Goal: Task Accomplishment & Management: Complete application form

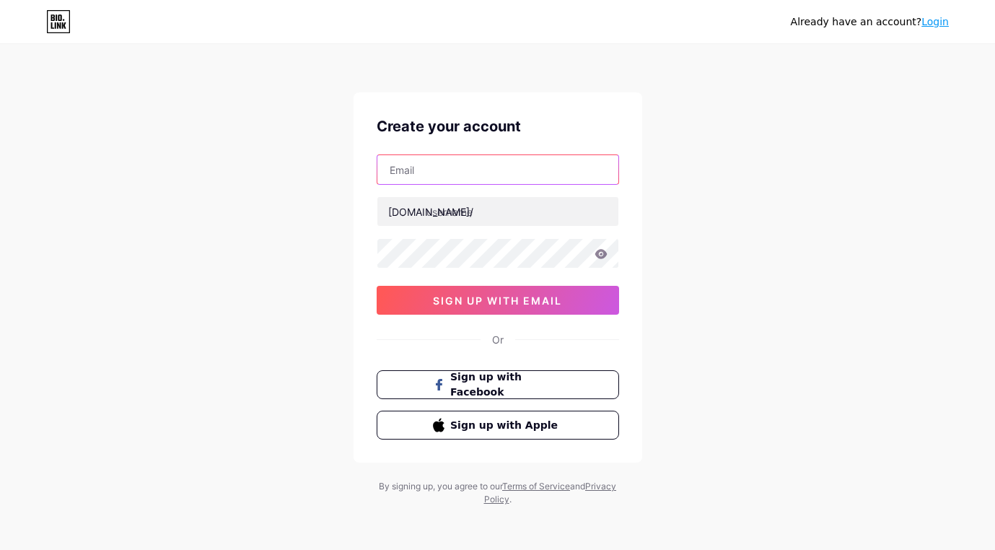
click at [488, 169] on input "text" at bounding box center [497, 169] width 241 height 29
type input "[EMAIL_ADDRESS][DOMAIN_NAME]"
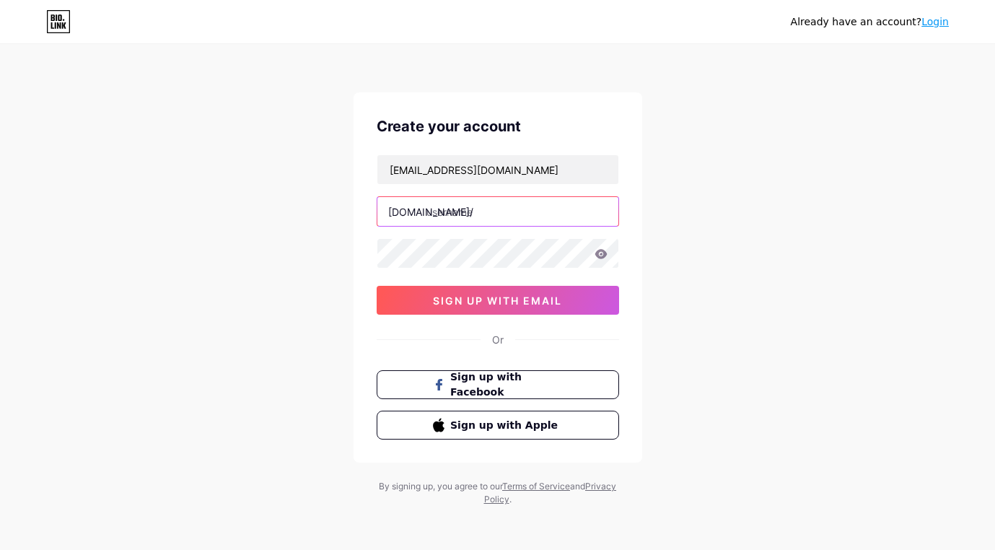
click at [486, 214] on input "text" at bounding box center [497, 211] width 241 height 29
click at [518, 208] on input "minhduong1359" at bounding box center [497, 211] width 241 height 29
type input "m"
type input "duongmmo"
click at [601, 254] on icon at bounding box center [600, 253] width 12 height 9
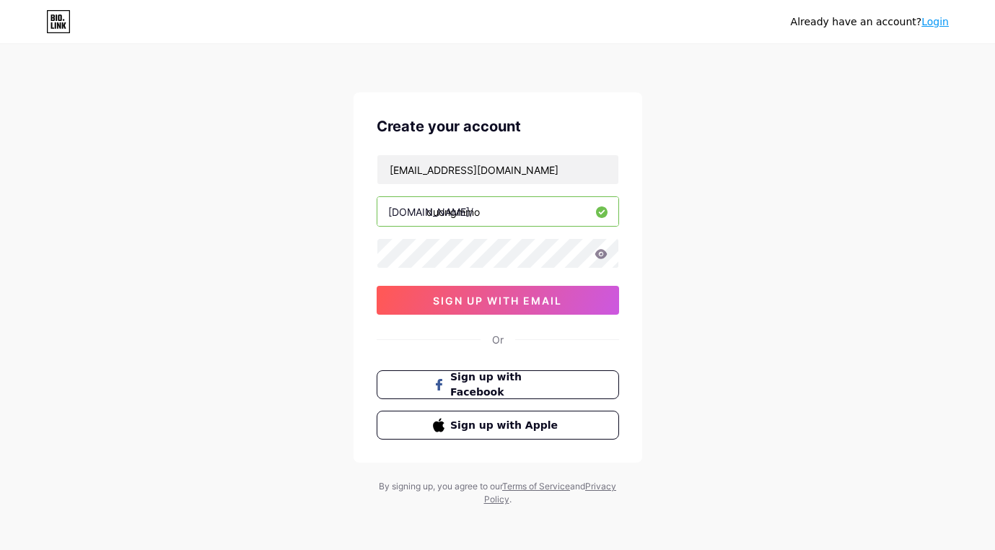
click at [602, 255] on icon at bounding box center [600, 253] width 12 height 9
click at [599, 255] on icon at bounding box center [600, 253] width 12 height 9
click at [599, 256] on icon at bounding box center [600, 253] width 12 height 9
click at [371, 255] on div "Create your account [EMAIL_ADDRESS][DOMAIN_NAME] [DOMAIN_NAME]/ duongmmo 0cAFcW…" at bounding box center [497, 277] width 289 height 370
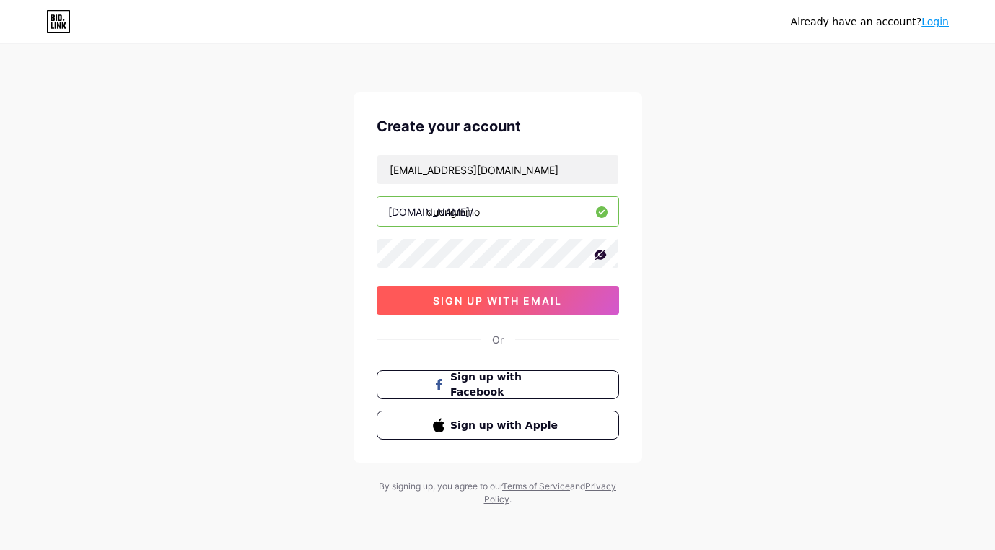
click at [530, 302] on span "sign up with email" at bounding box center [497, 300] width 129 height 12
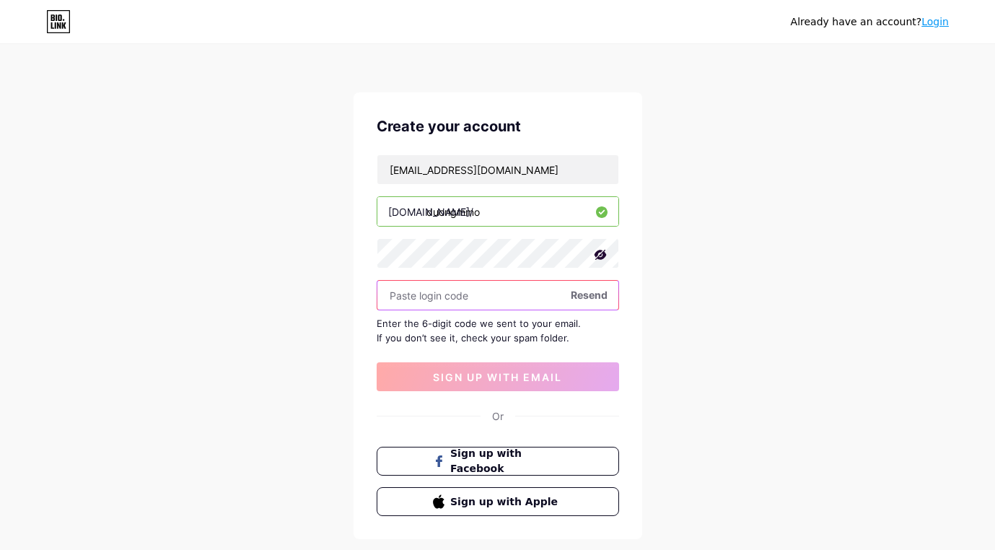
click at [465, 294] on input "text" at bounding box center [497, 295] width 241 height 29
paste input "270763"
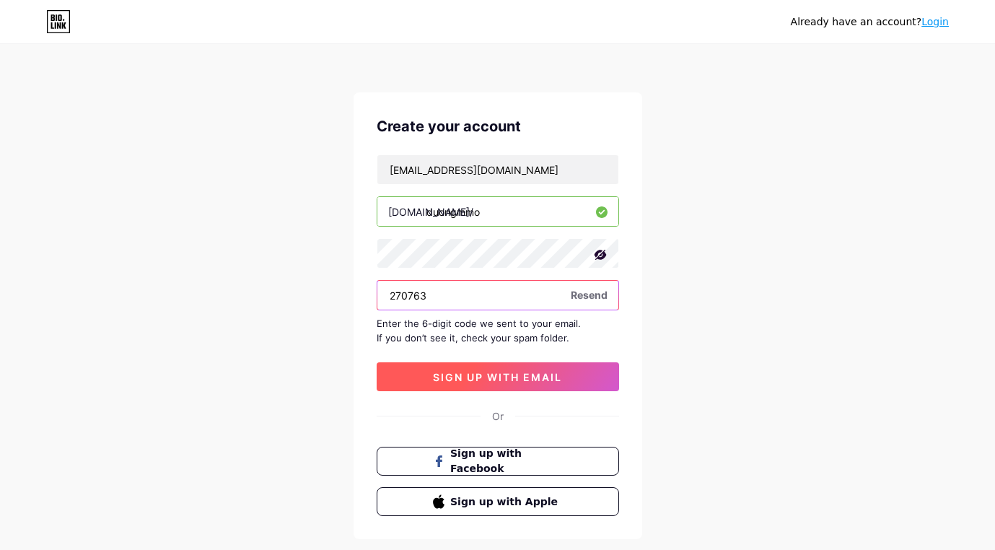
type input "270763"
click at [501, 377] on span "sign up with email" at bounding box center [497, 377] width 129 height 12
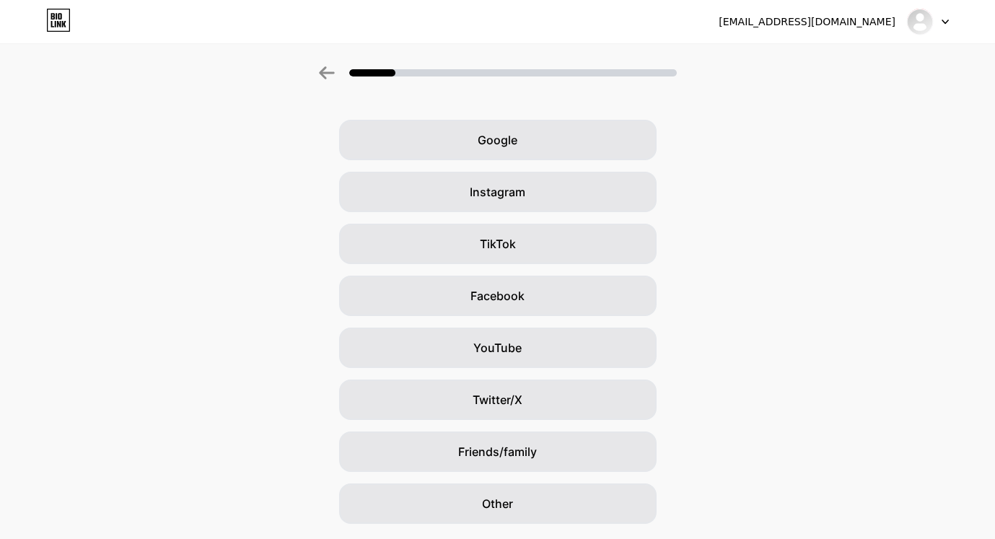
scroll to position [40, 0]
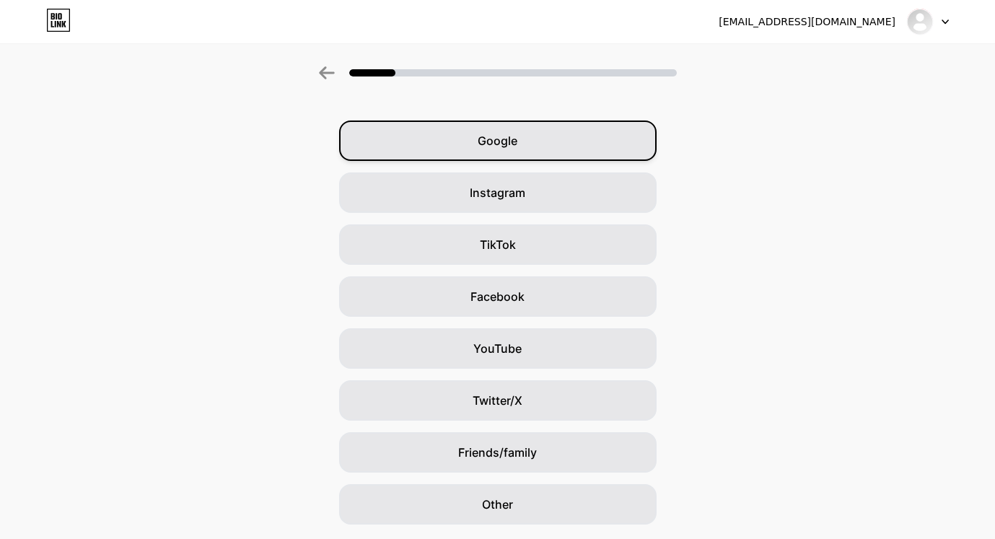
click at [503, 141] on span "Google" at bounding box center [498, 140] width 40 height 17
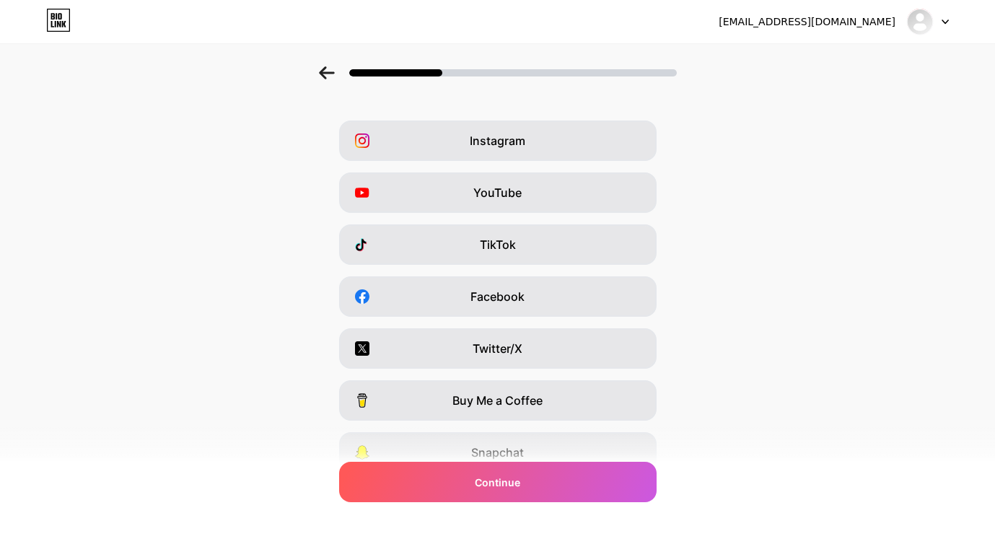
scroll to position [0, 0]
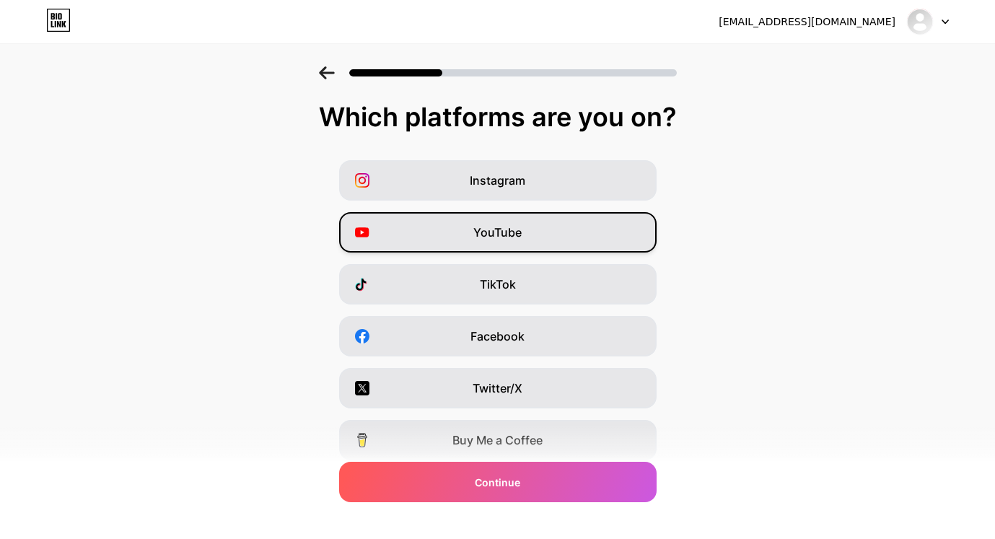
click at [494, 226] on span "YouTube" at bounding box center [497, 232] width 48 height 17
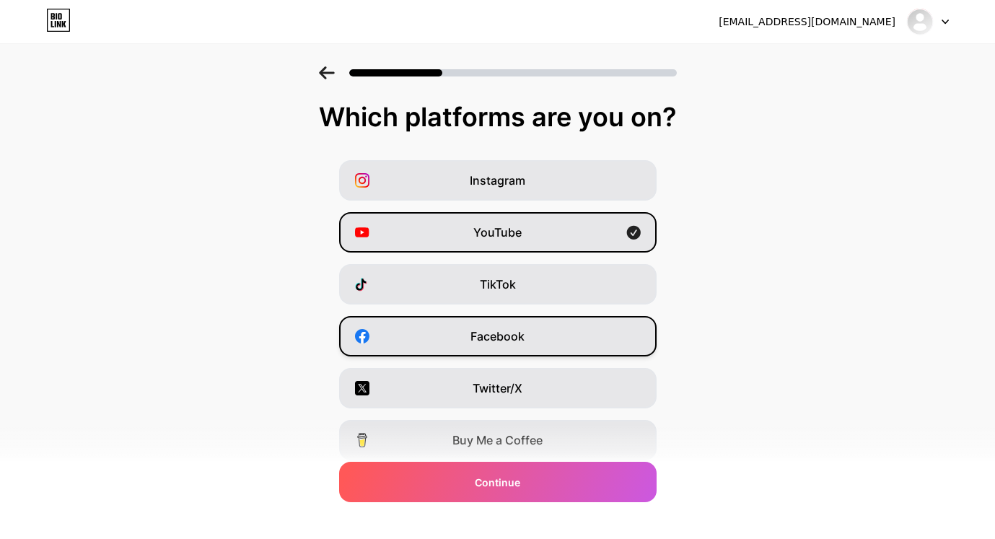
click at [530, 338] on div "Facebook" at bounding box center [497, 336] width 317 height 40
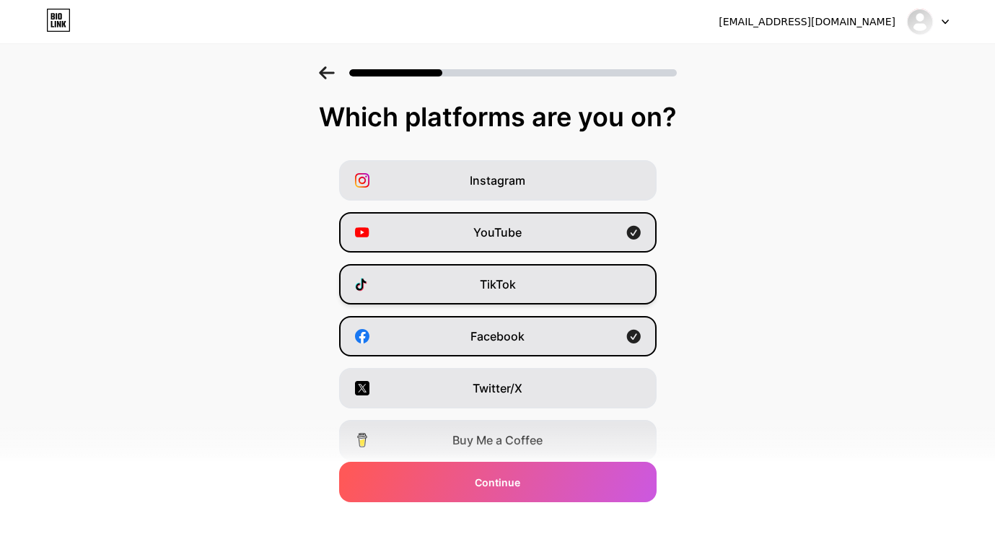
click at [535, 280] on div "TikTok" at bounding box center [497, 284] width 317 height 40
click at [537, 439] on span "Buy Me a Coffee" at bounding box center [497, 439] width 90 height 17
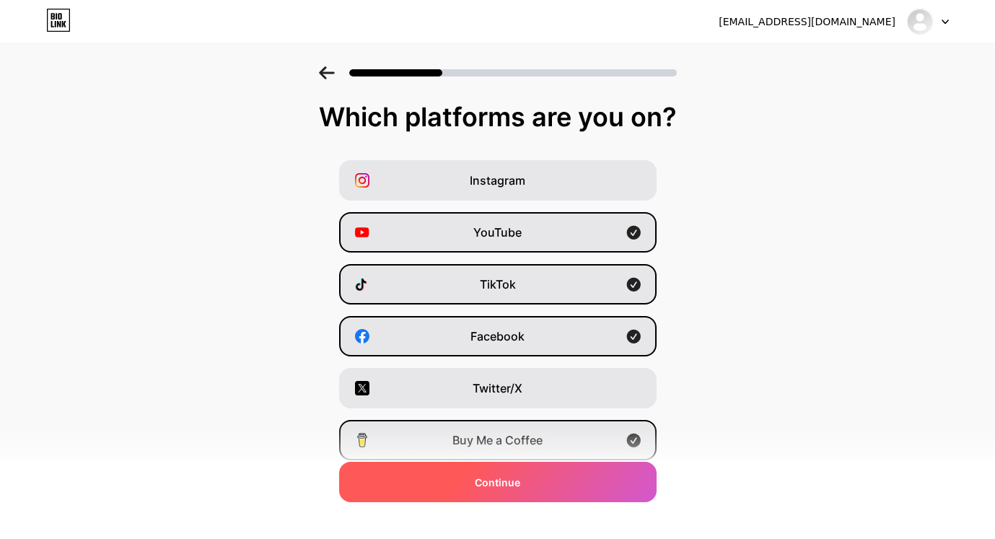
click at [533, 483] on div "Continue" at bounding box center [497, 482] width 317 height 40
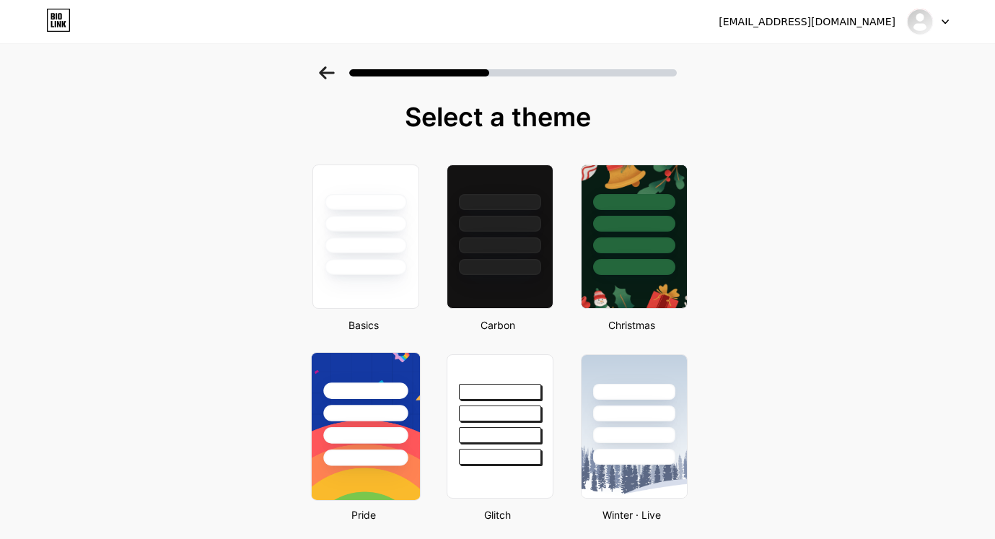
click at [402, 468] on img at bounding box center [365, 426] width 108 height 147
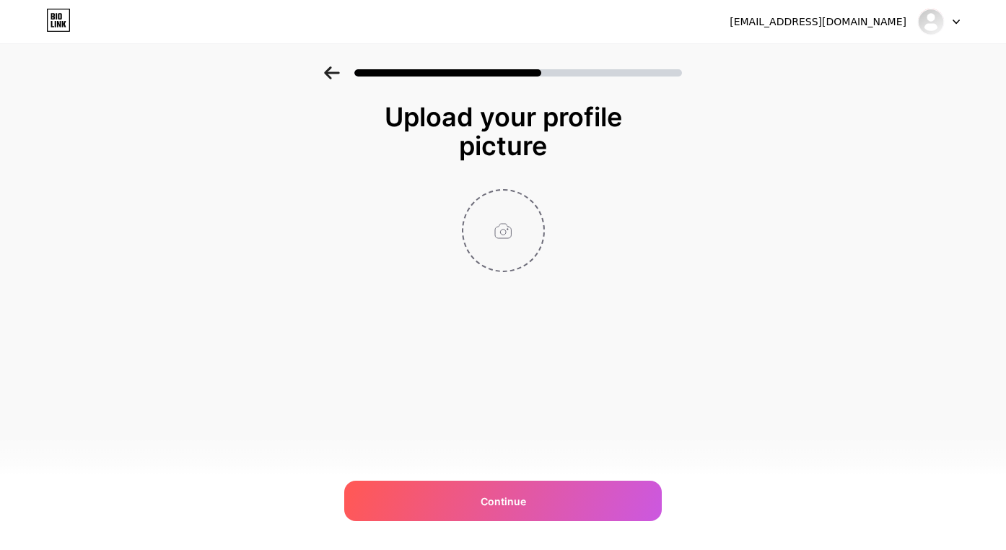
click at [504, 228] on input "file" at bounding box center [503, 230] width 80 height 80
click at [501, 237] on input "file" at bounding box center [503, 230] width 80 height 80
click at [499, 223] on input "file" at bounding box center [503, 230] width 80 height 80
click at [525, 237] on input "file" at bounding box center [503, 230] width 80 height 80
type input "C:\fakepath\2.png"
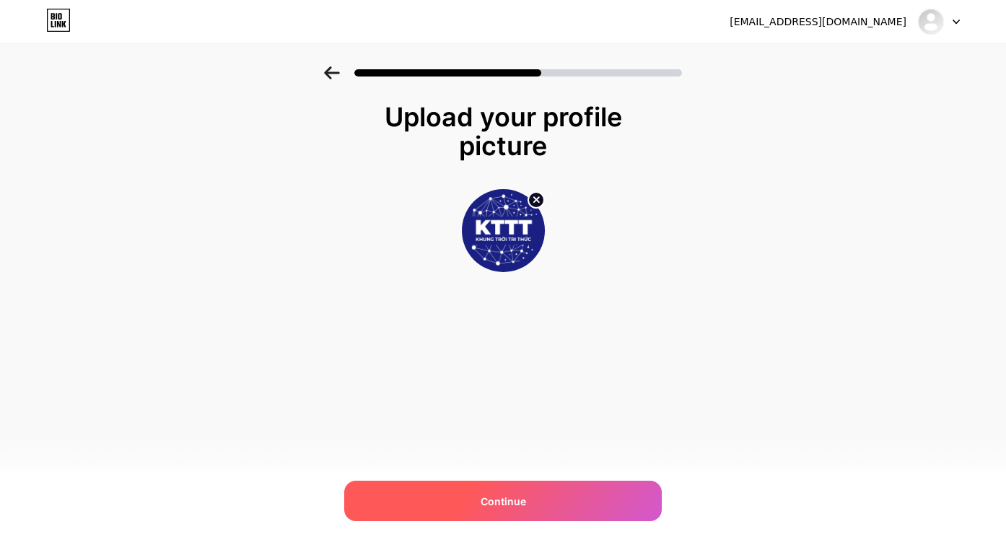
click at [506, 498] on span "Continue" at bounding box center [502, 500] width 45 height 15
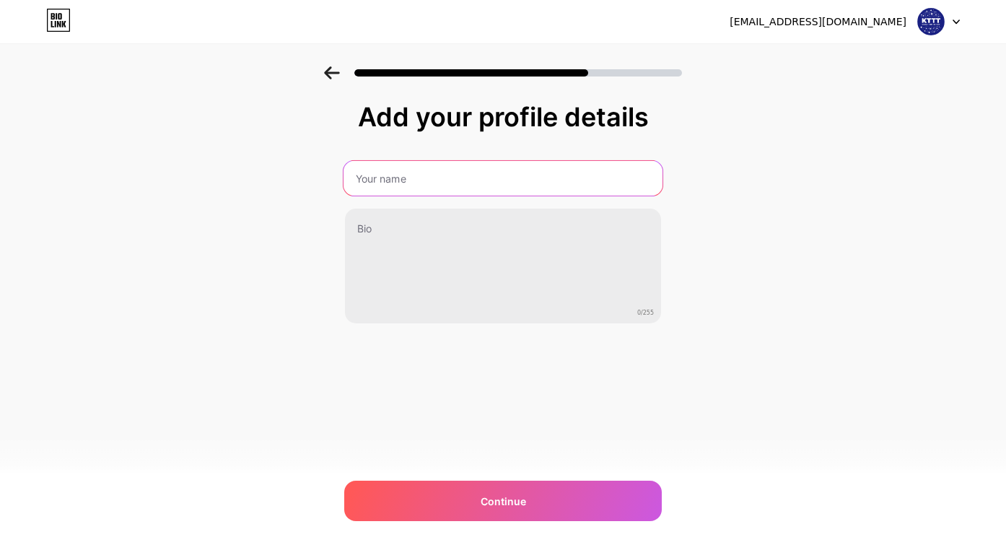
click at [434, 181] on input "text" at bounding box center [502, 178] width 319 height 35
type input "KHUNG TRỜI TRI THỨC"
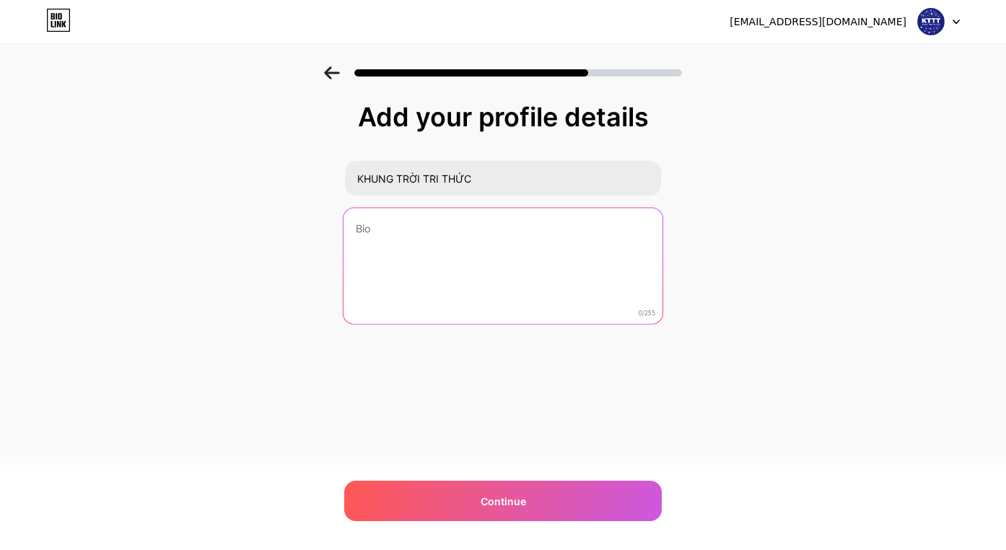
click at [426, 225] on textarea at bounding box center [502, 267] width 319 height 118
paste textarea "Kênh chia sẻ tri thức thực chiến: kiếm tiền online, affiliate marketing, AI, xâ…"
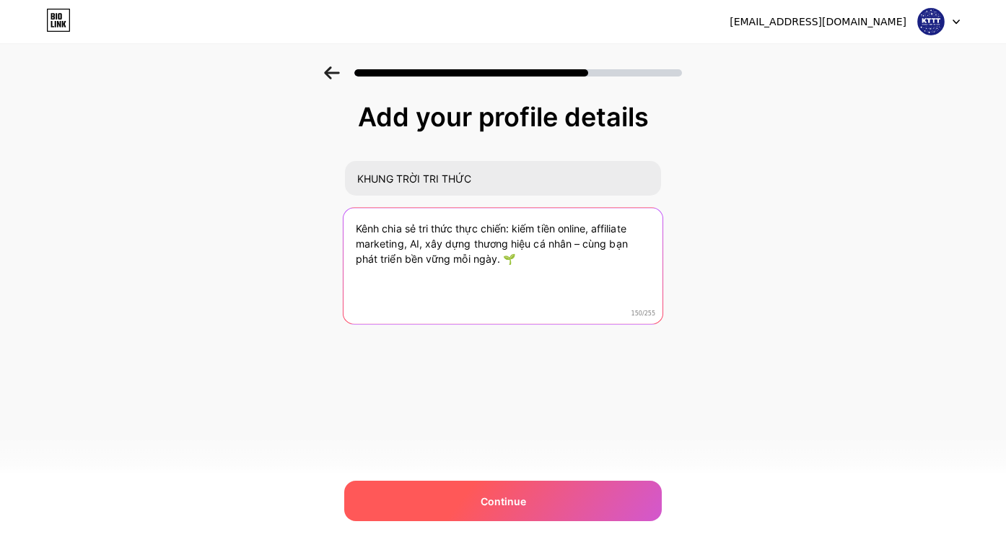
type textarea "Kênh chia sẻ tri thức thực chiến: kiếm tiền online, affiliate marketing, AI, xâ…"
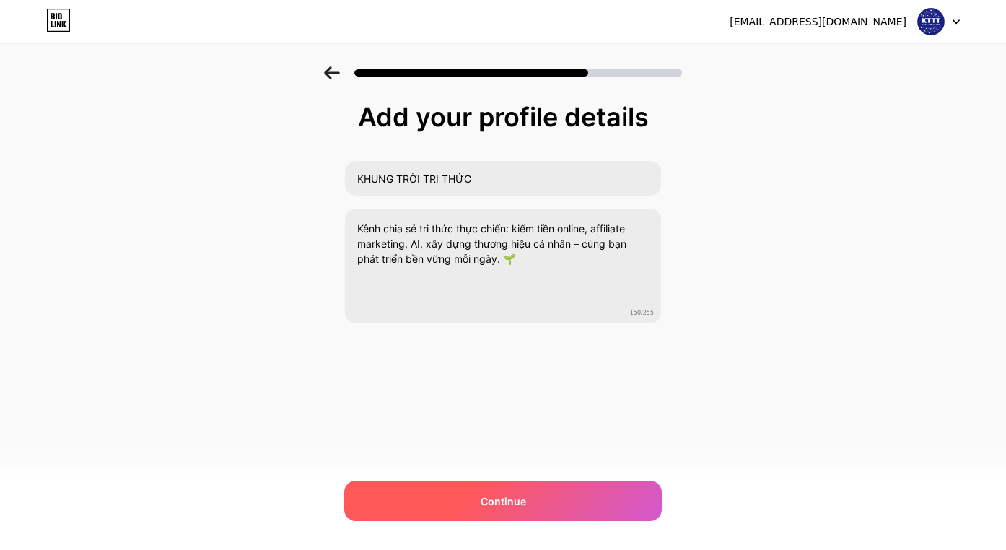
click at [522, 511] on div "Continue" at bounding box center [502, 500] width 317 height 40
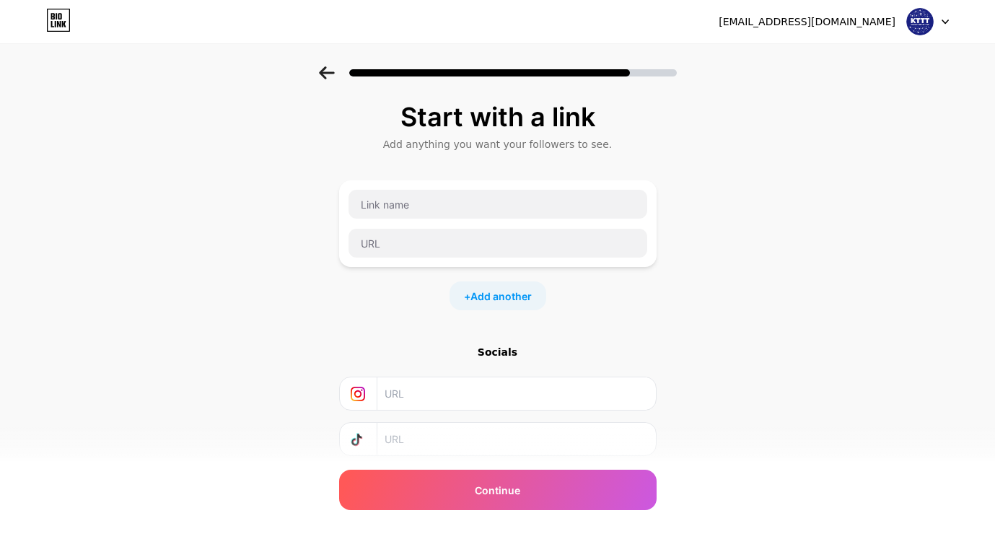
click at [823, 264] on div "Start with a link Add anything you want your followers to see. + Add another So…" at bounding box center [497, 319] width 995 height 507
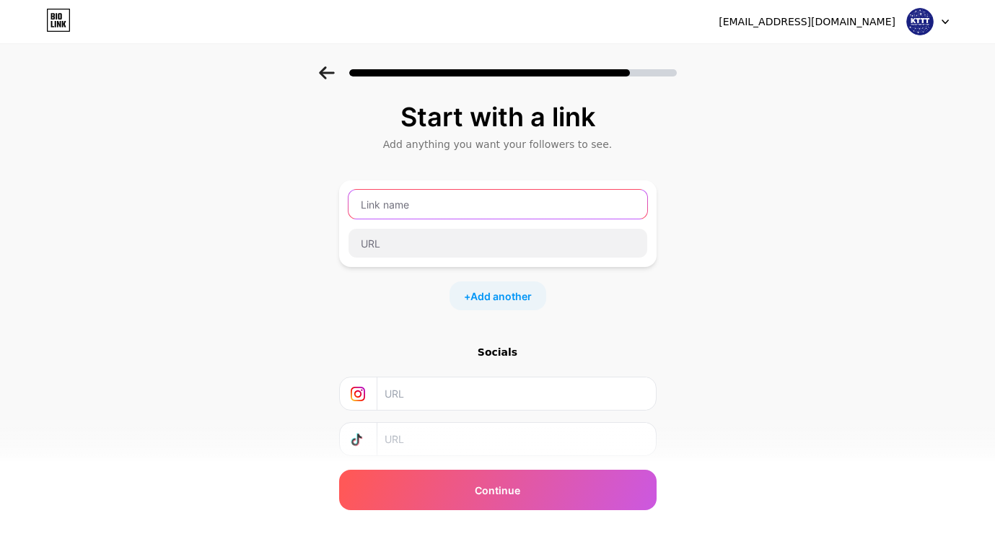
click at [412, 206] on input "text" at bounding box center [497, 204] width 299 height 29
paste input "🎓 Đăng ký kênh KHUNG TRỜI TRI THỨC"
type input "🎓 Đăng ký kênh KHUNG TRỜI TRI THỨC"
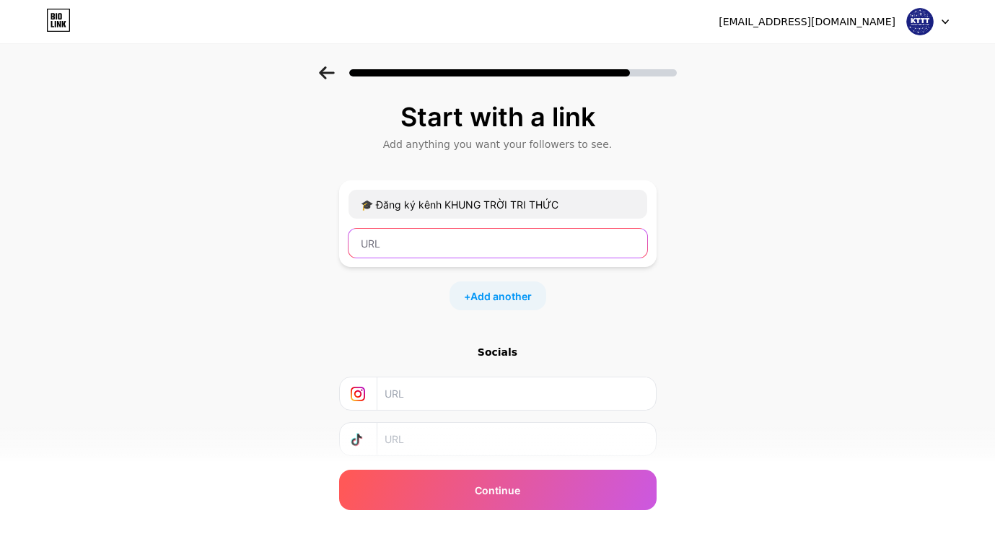
click at [437, 242] on input "text" at bounding box center [497, 243] width 299 height 29
paste input "[DOMAIN_NAME][URL]"
type input "[DOMAIN_NAME][URL]"
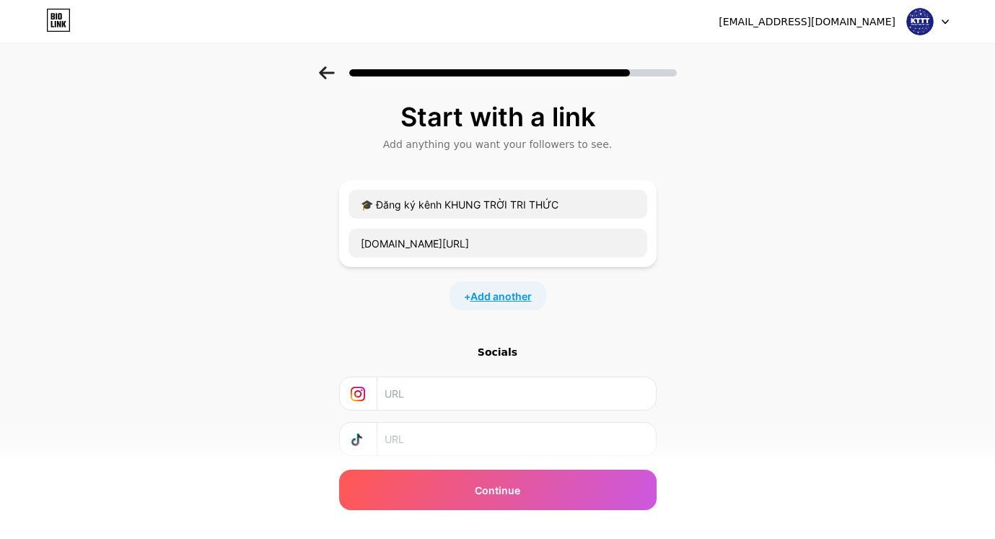
click at [511, 294] on span "Add another" at bounding box center [500, 296] width 61 height 15
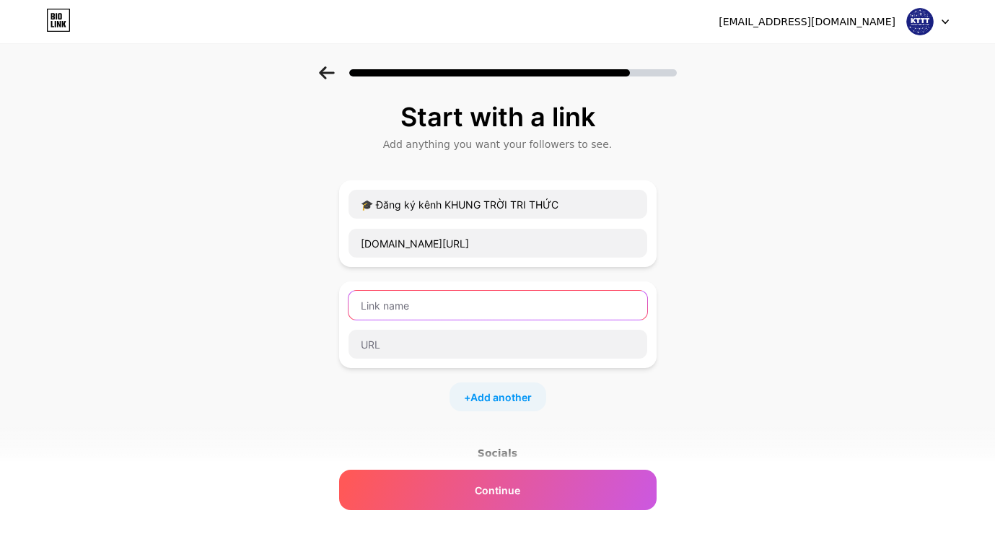
click at [493, 308] on input "text" at bounding box center [497, 305] width 299 height 29
click at [423, 313] on input "text" at bounding box center [497, 305] width 299 height 29
paste input "📚 Học kiếm tiền từ YouTube & Affiliate"
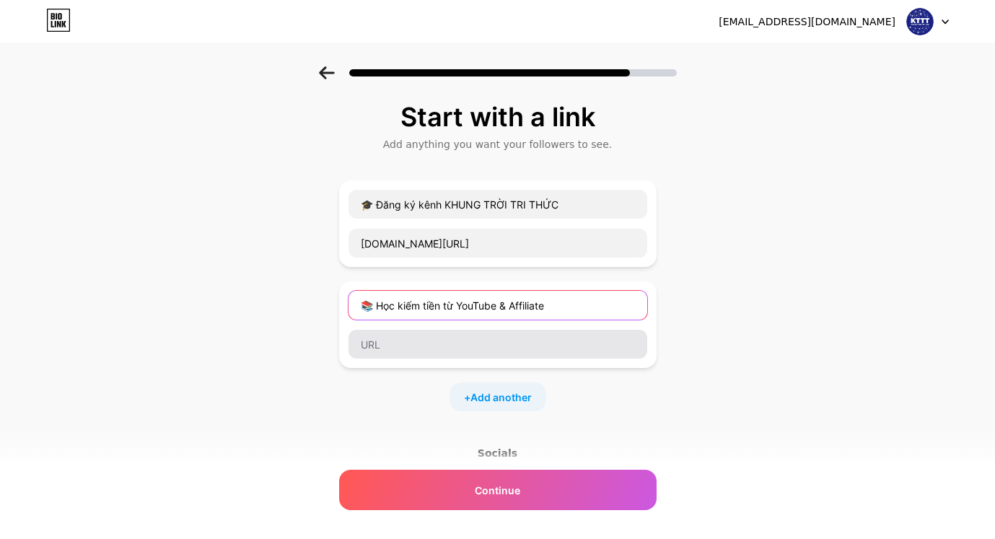
type input "📚 Học kiếm tiền từ YouTube & Affiliate"
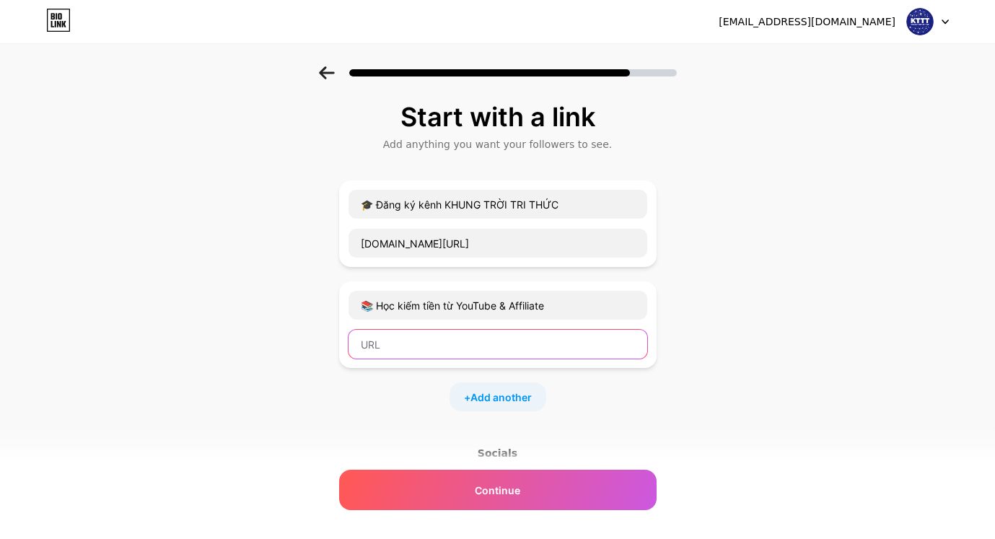
click at [427, 343] on input "text" at bounding box center [497, 344] width 299 height 29
click at [410, 350] on input "text" at bounding box center [497, 344] width 299 height 29
paste input "[URL][DOMAIN_NAME]"
type input "[URL][DOMAIN_NAME]"
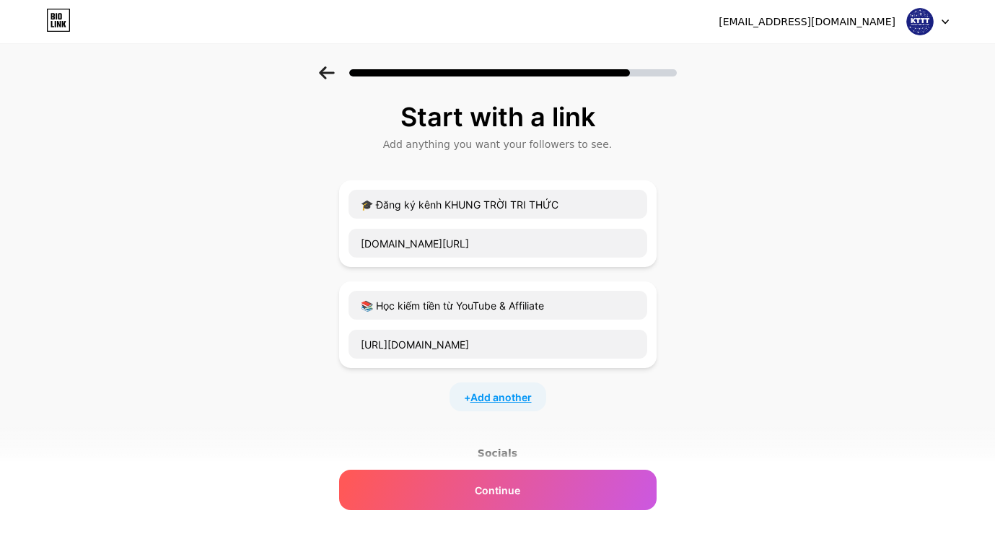
scroll to position [0, 0]
click at [490, 397] on span "Add another" at bounding box center [500, 397] width 61 height 15
click at [448, 401] on input "text" at bounding box center [497, 406] width 299 height 29
paste input "🤖 Combo "AI 9 Ngày Yêu" – Học trọn bộ AI, Prompt, [PERSON_NAME] mới cho YouTuber"
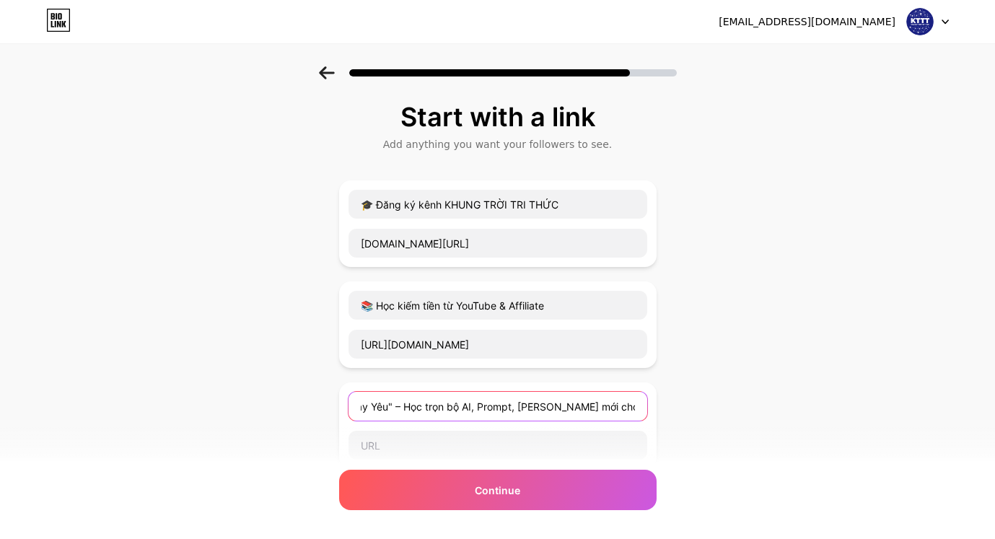
click at [395, 407] on input "🤖 Combo "AI 9 Ngày Yêu" – Học trọn bộ AI, Prompt, [PERSON_NAME] mới cho YouTuber" at bounding box center [497, 406] width 299 height 29
type input "🤖 Combo "AI 9 Ngày Yêu" – Học trọn bộ AI, Prompt, [PERSON_NAME] mới cho YouTuber"
click at [427, 439] on input "text" at bounding box center [497, 445] width 299 height 29
paste input "[URL][DOMAIN_NAME]"
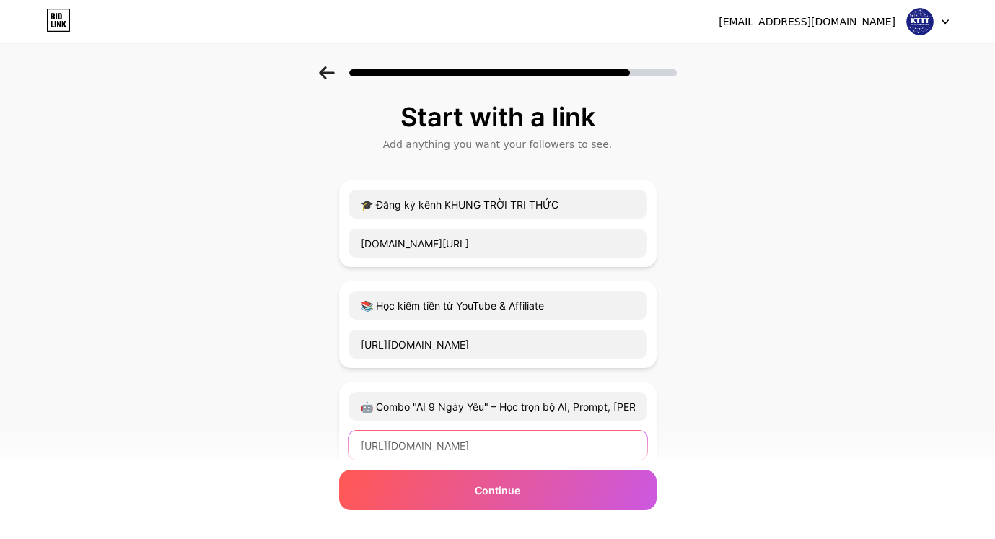
scroll to position [0, 60]
type input "[URL][DOMAIN_NAME]"
click at [478, 409] on input "🤖 Combo "AI 9 Ngày Yêu" – Học trọn bộ AI, Prompt, [PERSON_NAME] mới cho YouTuber" at bounding box center [497, 406] width 299 height 29
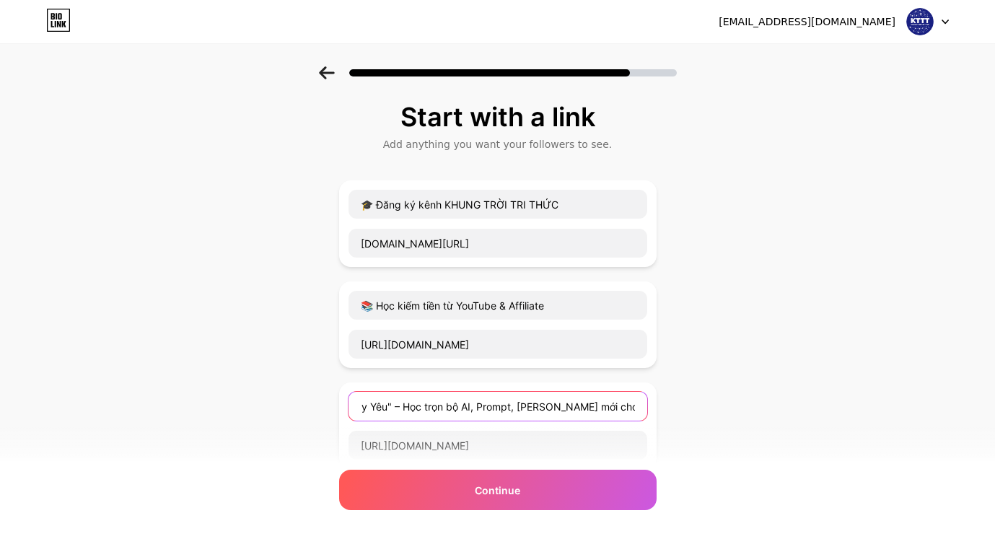
drag, startPoint x: 361, startPoint y: 402, endPoint x: 700, endPoint y: 382, distance: 340.4
click at [696, 390] on div "Start with a link Add anything you want your followers to see. 🎓 Đăng ký kênh K…" at bounding box center [497, 420] width 995 height 709
click at [615, 402] on input "🤖 Combo "AI 9 Ngày Yêu" – Học trọn bộ AI, Prompt, [PERSON_NAME] mới cho YouTuber" at bounding box center [497, 406] width 299 height 29
paste input "🤖 Combo "AI 9 Ngày Yêu" – Học trọn bộ AI, Prompt, [PERSON_NAME] mới cho YouTuber"
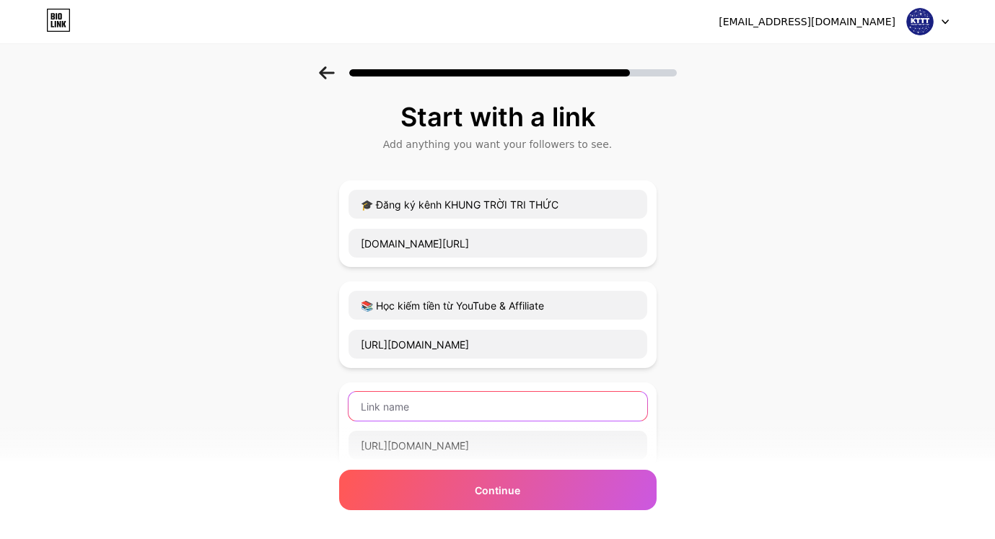
type input "🤖 Combo "AI 9 Ngày Yêu" – Học trọn bộ AI, Prompt, [PERSON_NAME] mới cho YouTuber"
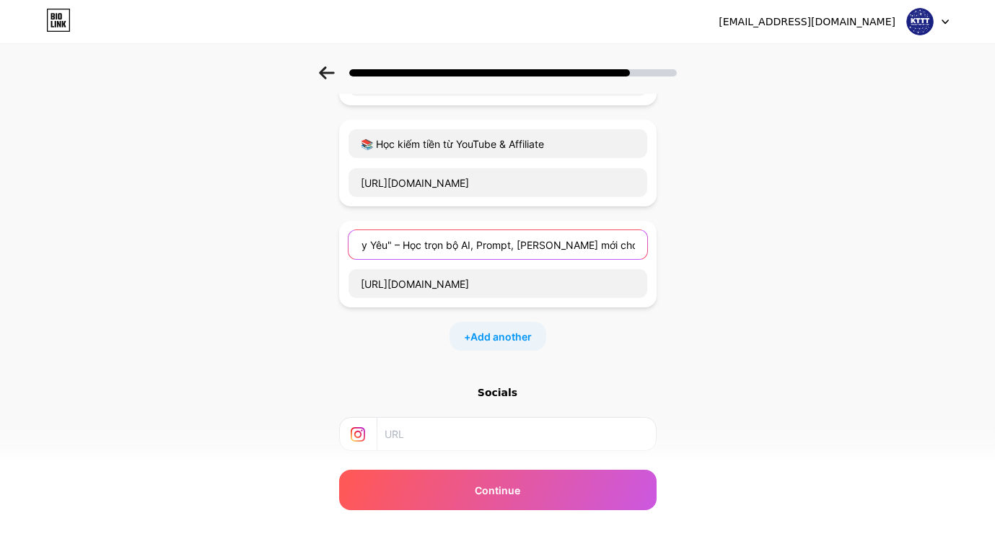
scroll to position [0, 97]
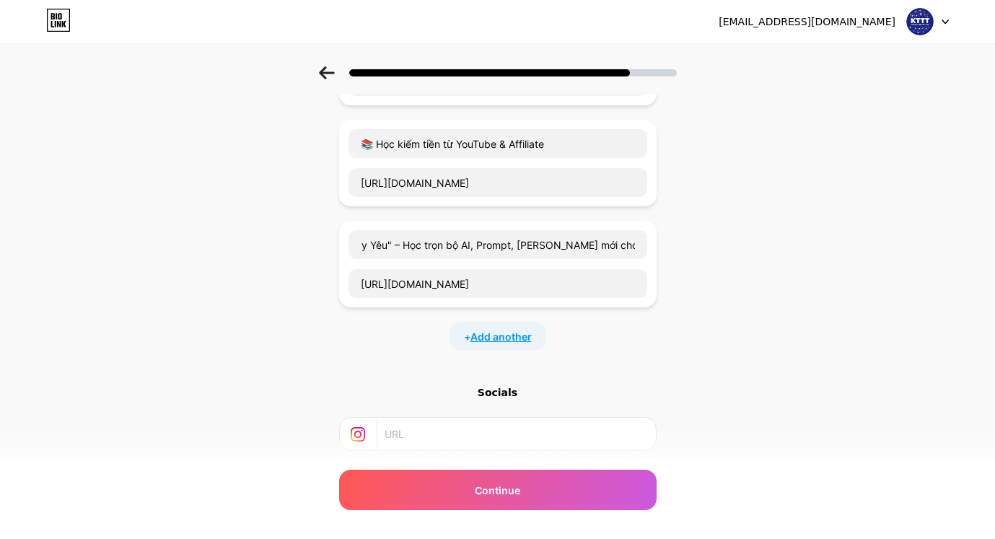
click at [512, 337] on span "Add another" at bounding box center [500, 336] width 61 height 15
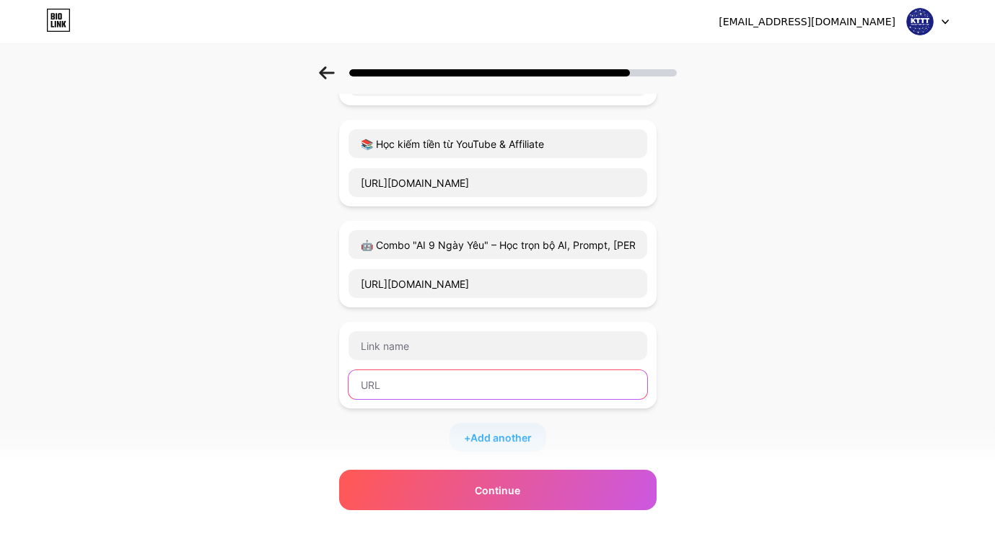
click at [440, 392] on input "text" at bounding box center [497, 384] width 299 height 29
paste input "[URL][DOMAIN_NAME]"
type input "[URL][DOMAIN_NAME]"
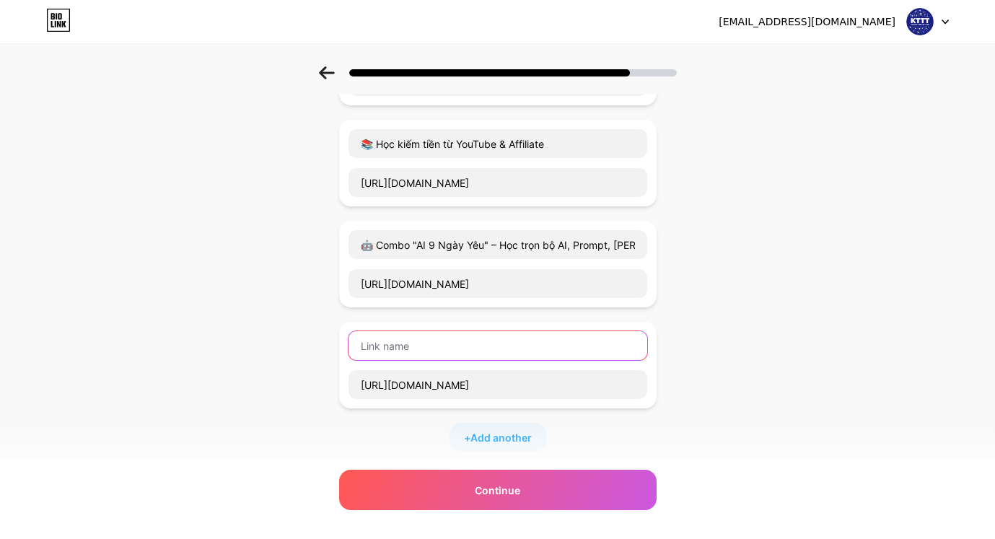
scroll to position [0, 0]
click at [415, 346] on input "text" at bounding box center [497, 345] width 299 height 29
paste input "💡 Khóa học AI Pandora – Tạo thu nhập từ ChatGPT"
type input "💡 Khóa học AI Pandora – Tạo thu nhập từ ChatGPT"
